Goal: Task Accomplishment & Management: Complete application form

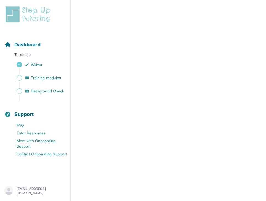
scroll to position [204, 0]
click at [50, 78] on span "Training modules" at bounding box center [46, 78] width 30 height 6
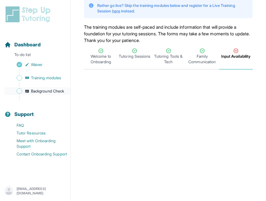
scroll to position [0, 0]
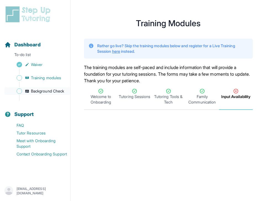
click at [48, 91] on span "Background Check" at bounding box center [47, 91] width 33 height 6
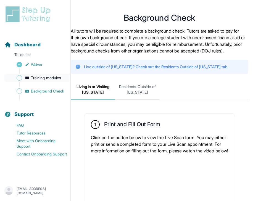
click at [53, 76] on span "Training modules" at bounding box center [46, 78] width 30 height 6
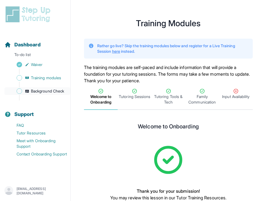
click at [50, 93] on span "Background Check" at bounding box center [47, 91] width 33 height 6
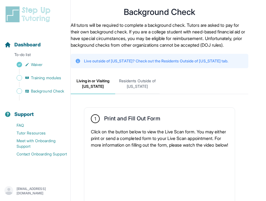
scroll to position [8, 0]
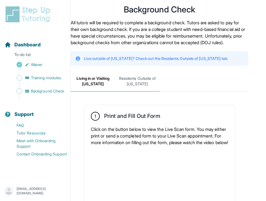
click at [131, 92] on span "Residents Outside of [US_STATE]" at bounding box center [137, 81] width 44 height 20
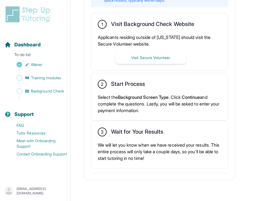
scroll to position [171, 0]
click at [140, 56] on button "Visit Secure Volunteer" at bounding box center [150, 58] width 71 height 12
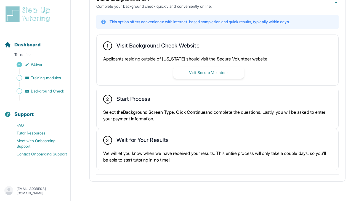
scroll to position [127, 0]
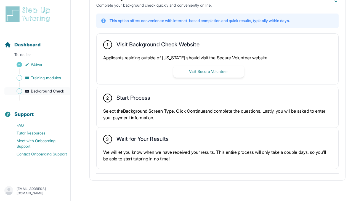
click at [34, 90] on span "Background Check" at bounding box center [47, 91] width 33 height 6
